Goal: Task Accomplishment & Management: Complete application form

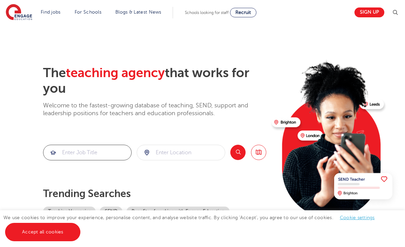
click at [109, 148] on input "search" at bounding box center [87, 152] width 88 height 15
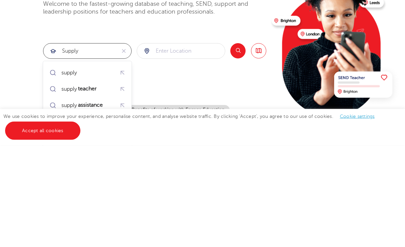
type input "supply"
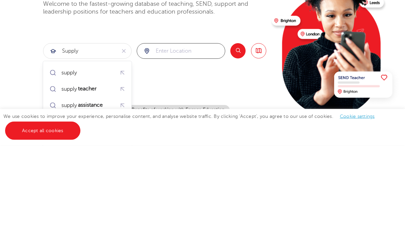
click at [188, 145] on input "search" at bounding box center [181, 152] width 88 height 15
click at [195, 166] on li "London" at bounding box center [181, 174] width 82 height 16
type input "London"
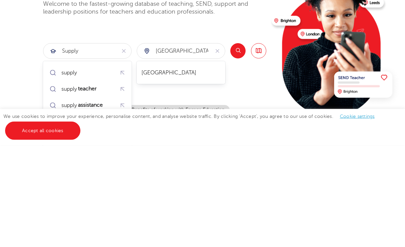
click at [236, 144] on button "Search" at bounding box center [237, 151] width 15 height 15
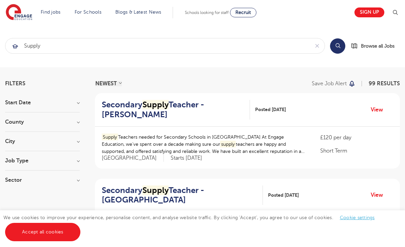
click at [77, 162] on h3 "Job Type" at bounding box center [42, 160] width 75 height 5
click at [74, 160] on h3 "Job Type" at bounding box center [42, 160] width 75 height 5
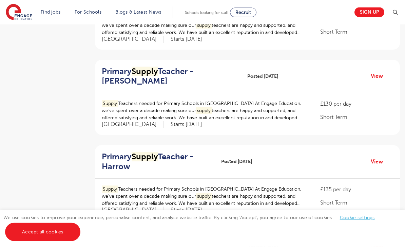
scroll to position [545, 0]
click at [375, 72] on link "View" at bounding box center [379, 76] width 17 height 9
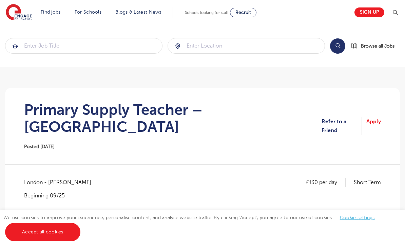
click at [370, 15] on link "Sign up" at bounding box center [369, 12] width 30 height 10
click at [370, 6] on div "Sign up" at bounding box center [374, 13] width 49 height 14
click at [375, 15] on link "Sign up" at bounding box center [369, 12] width 30 height 10
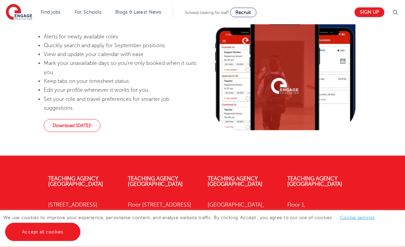
scroll to position [499, 0]
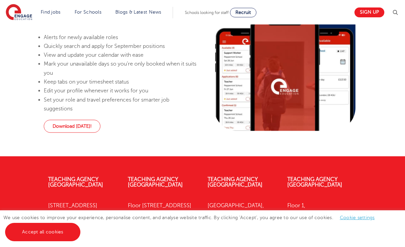
click at [55, 241] on link "Accept all cookies" at bounding box center [42, 231] width 75 height 18
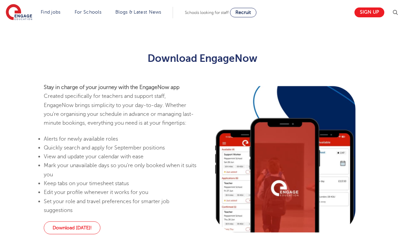
scroll to position [397, 0]
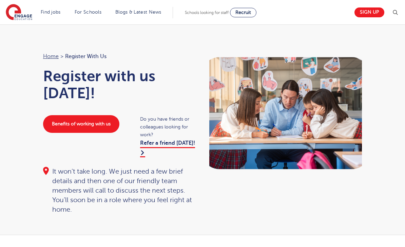
click at [366, 10] on link "Sign up" at bounding box center [369, 12] width 30 height 10
click at [371, 12] on link "Sign up" at bounding box center [369, 12] width 30 height 10
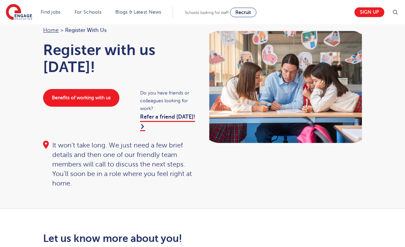
scroll to position [24, 0]
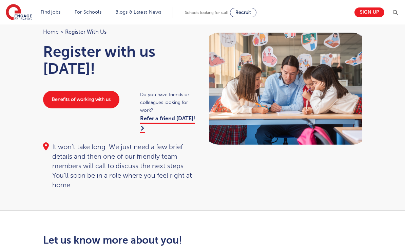
click at [370, 8] on link "Sign up" at bounding box center [369, 12] width 30 height 10
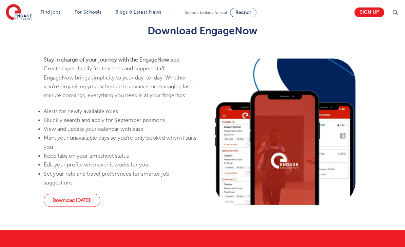
scroll to position [442, 0]
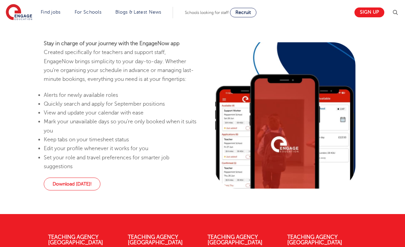
click at [84, 186] on link "Download [DATE]!" at bounding box center [72, 183] width 57 height 13
